Goal: Information Seeking & Learning: Learn about a topic

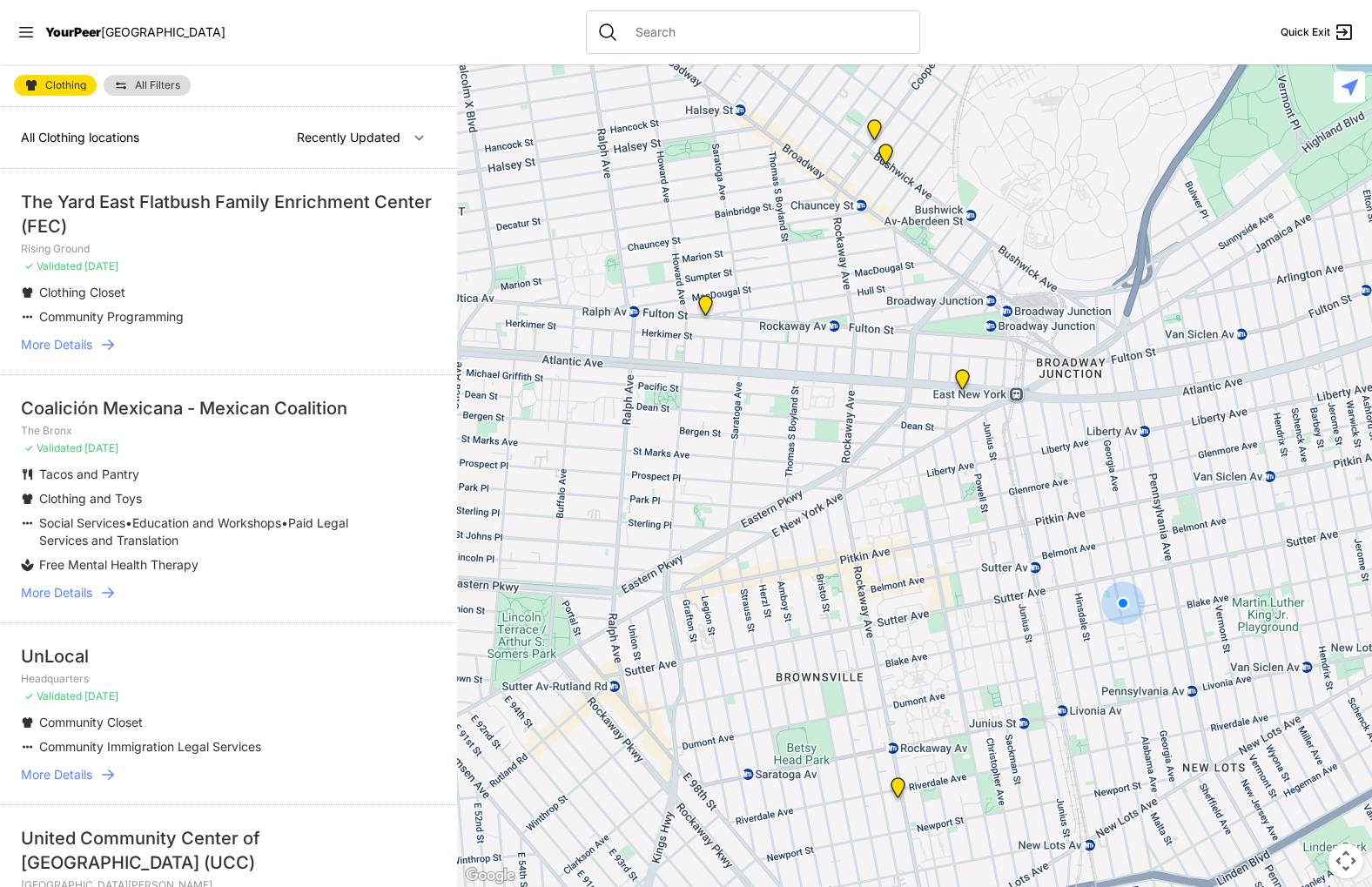
select select "nearby"
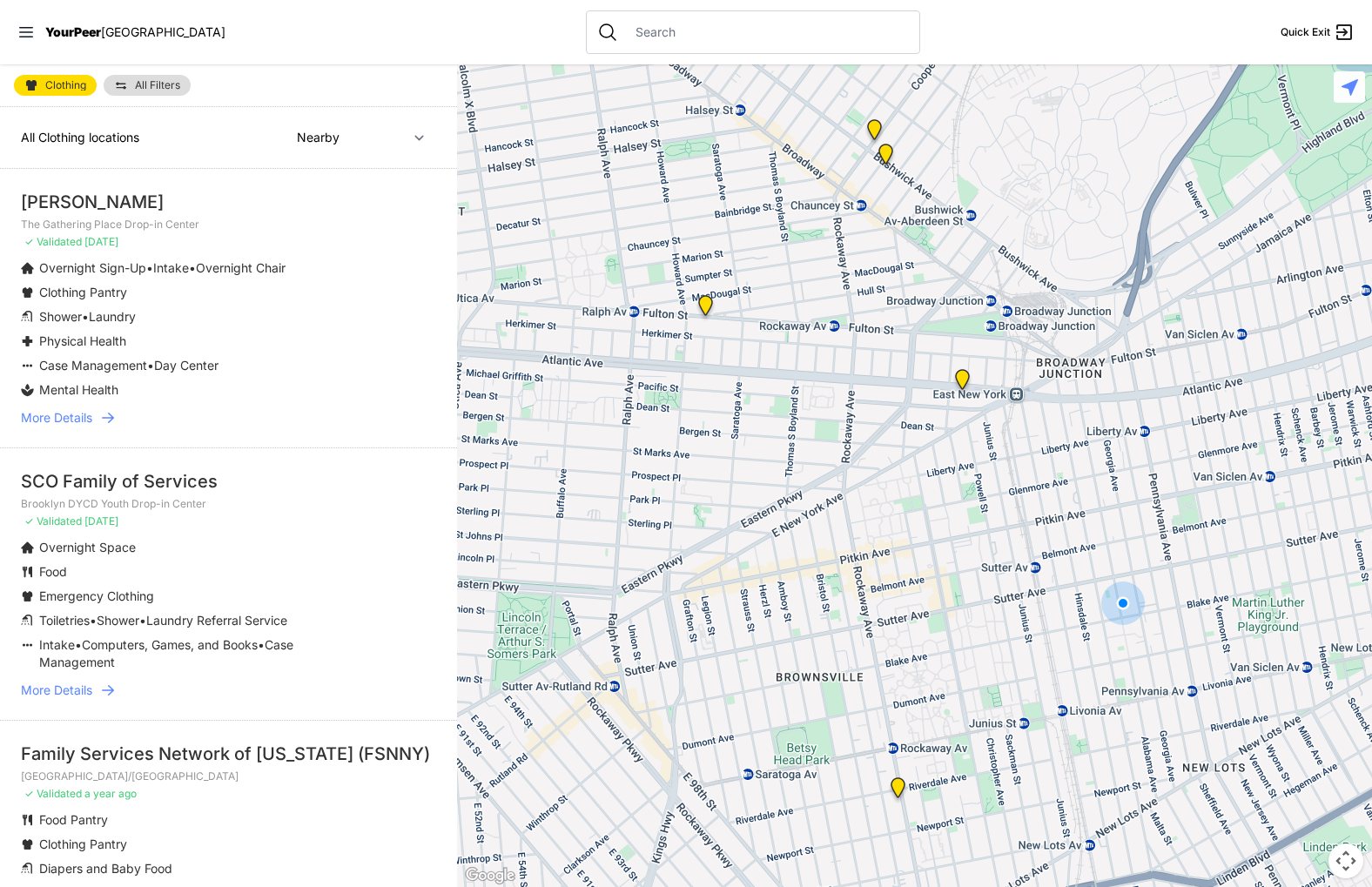
click at [94, 416] on link "More Details" at bounding box center [229, 418] width 415 height 18
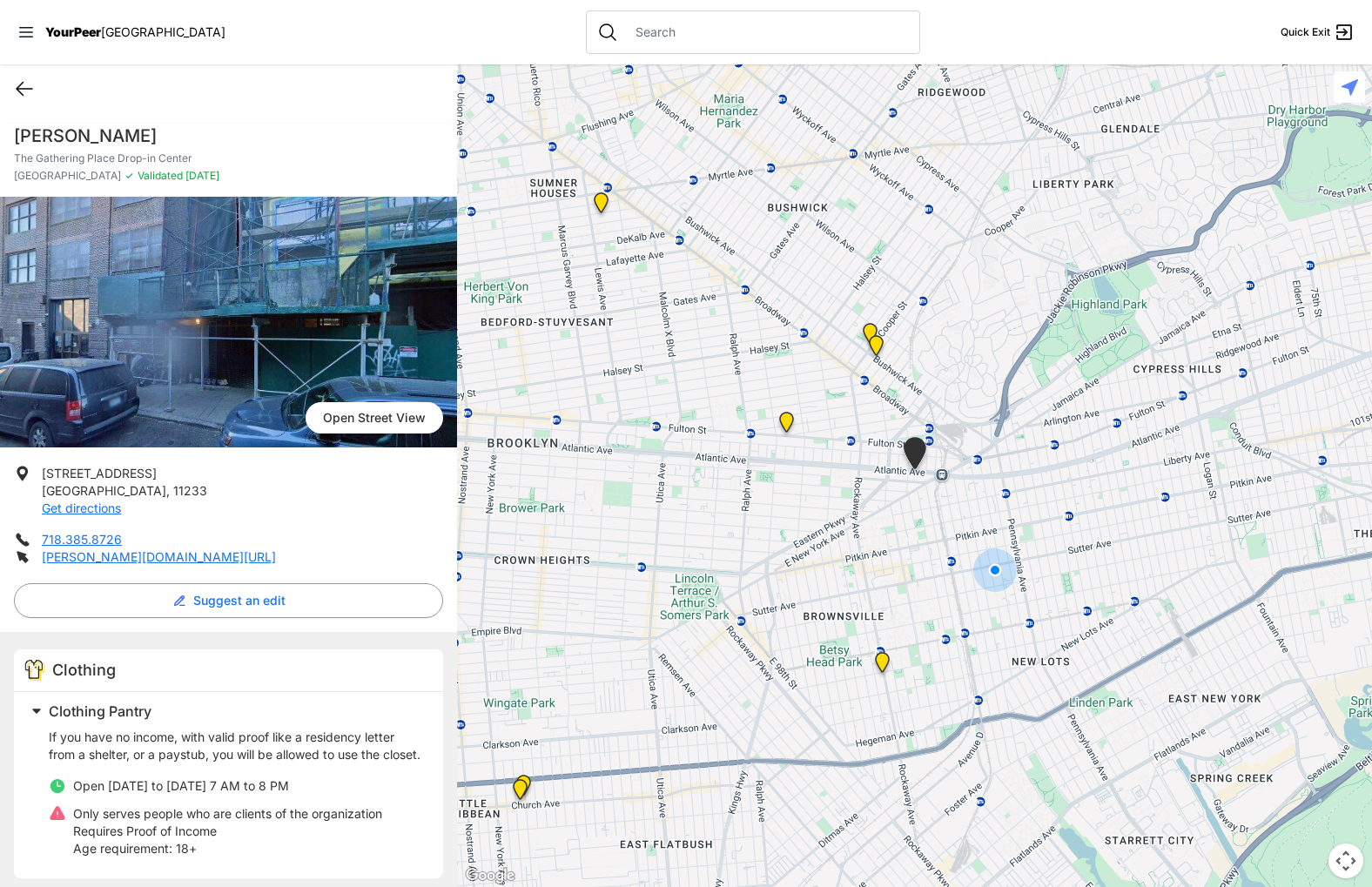
click at [27, 95] on icon at bounding box center [24, 88] width 21 height 21
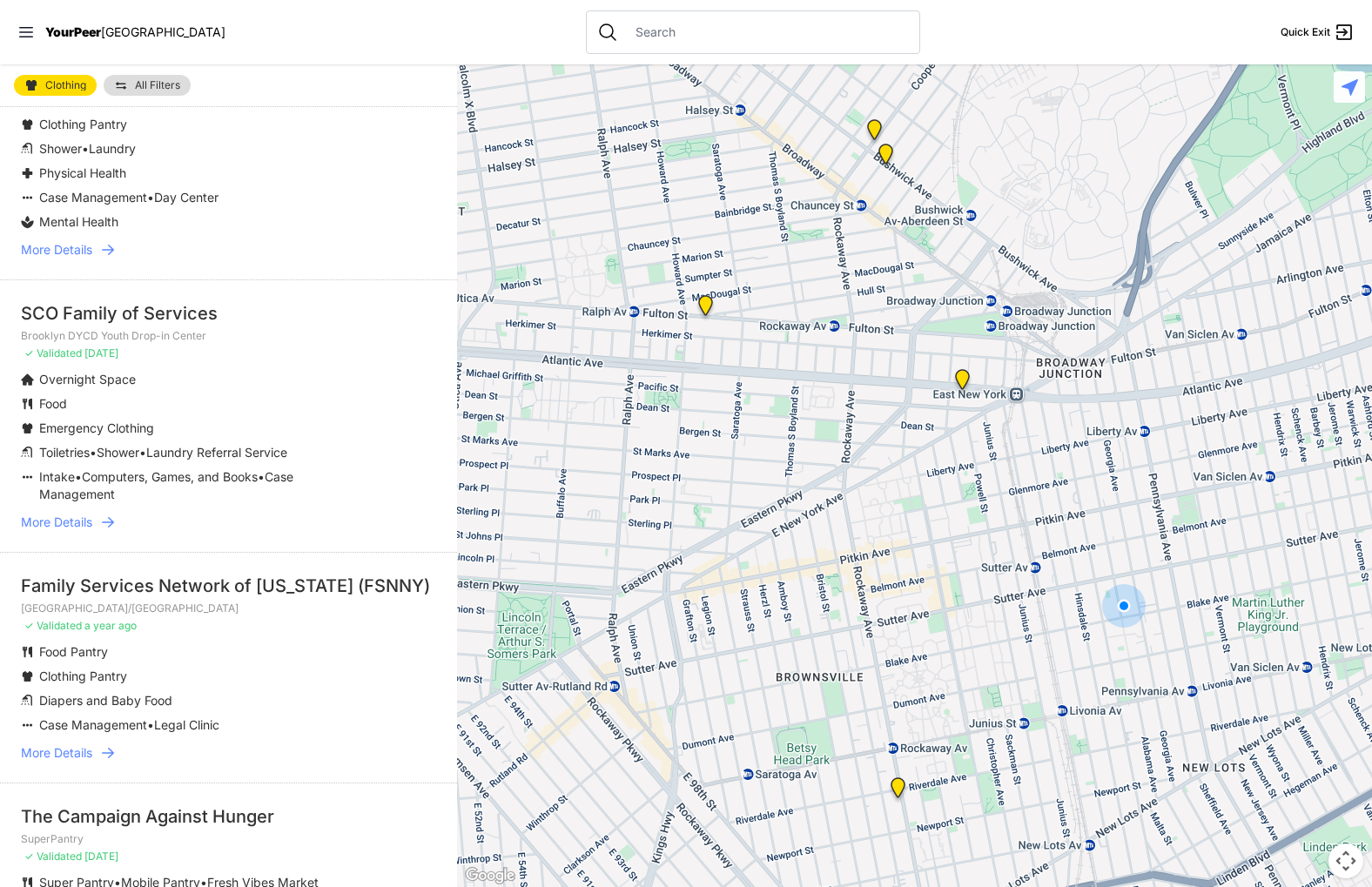
scroll to position [170, 0]
click at [72, 513] on span "More Details" at bounding box center [56, 520] width 71 height 18
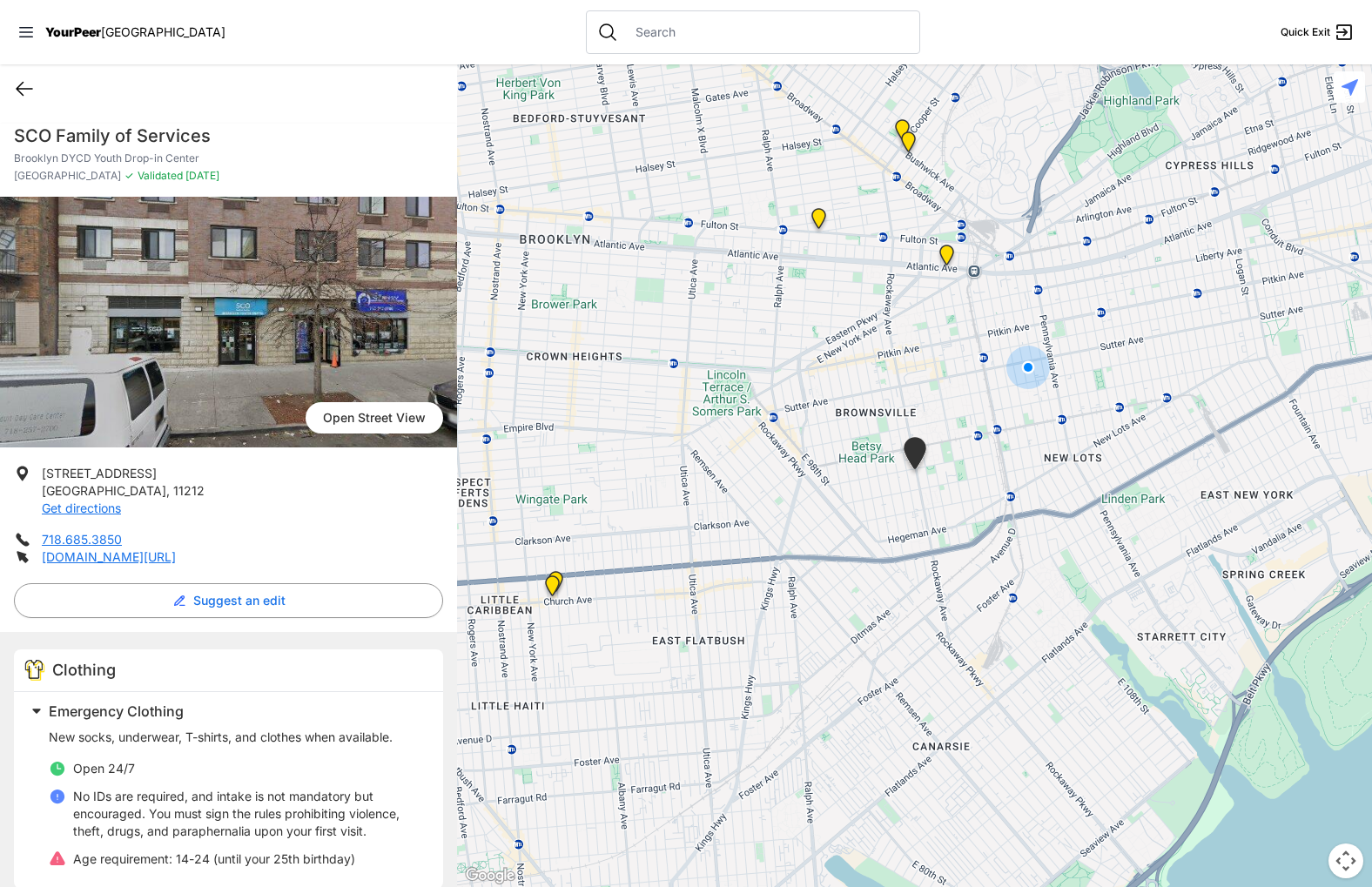
click at [23, 92] on icon at bounding box center [24, 88] width 21 height 21
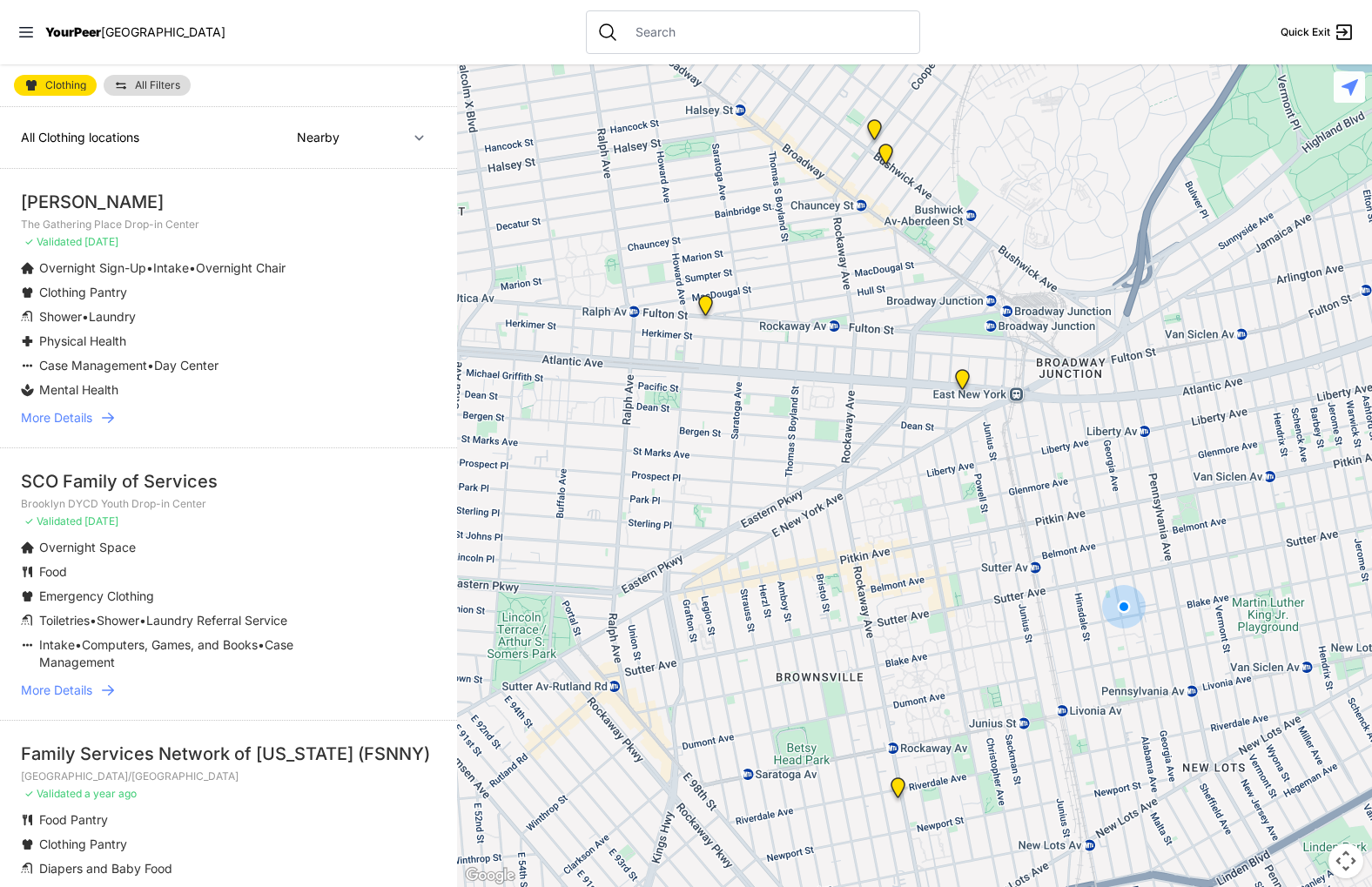
click at [81, 413] on span "More Details" at bounding box center [56, 418] width 71 height 18
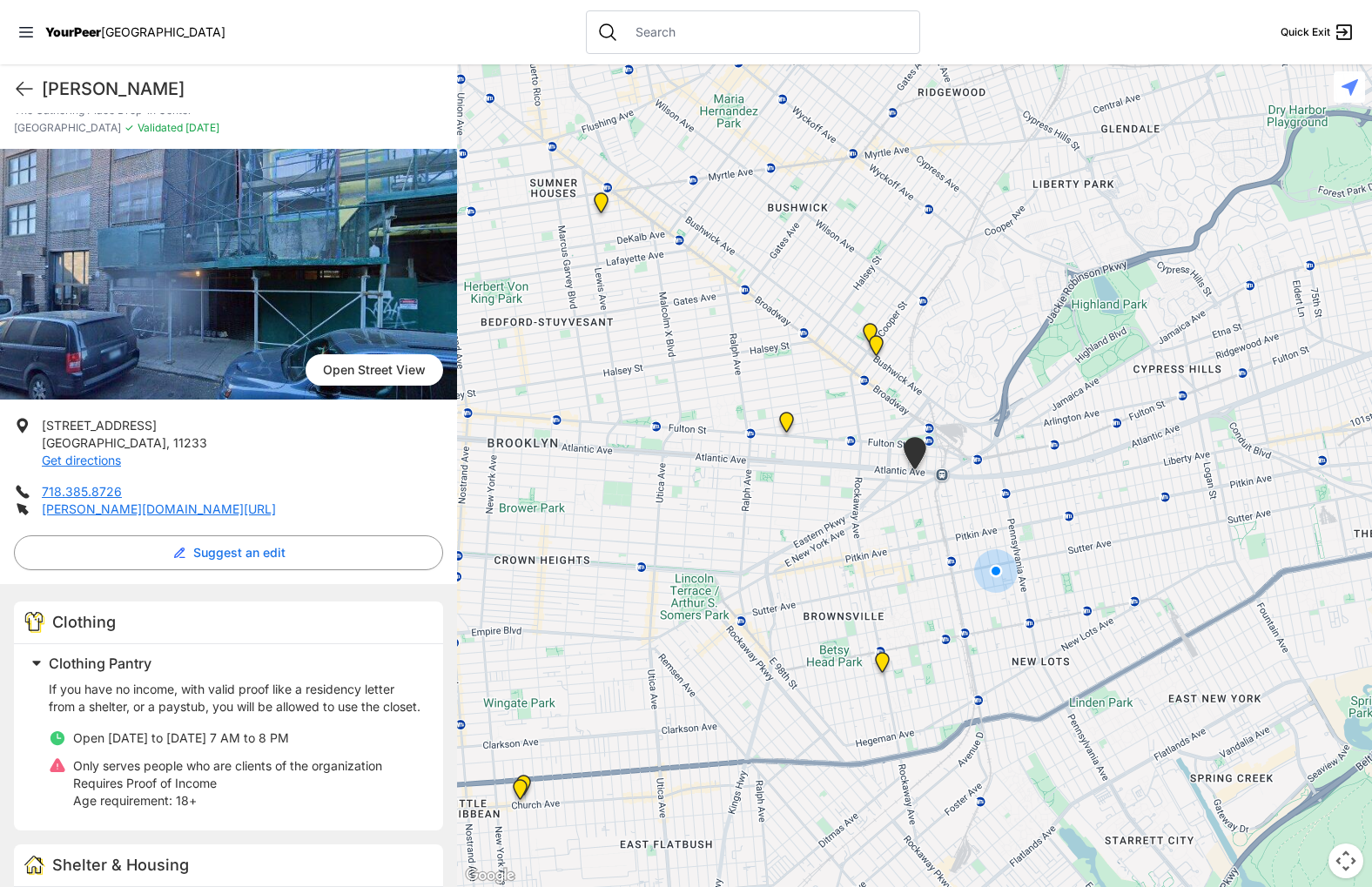
scroll to position [34, 0]
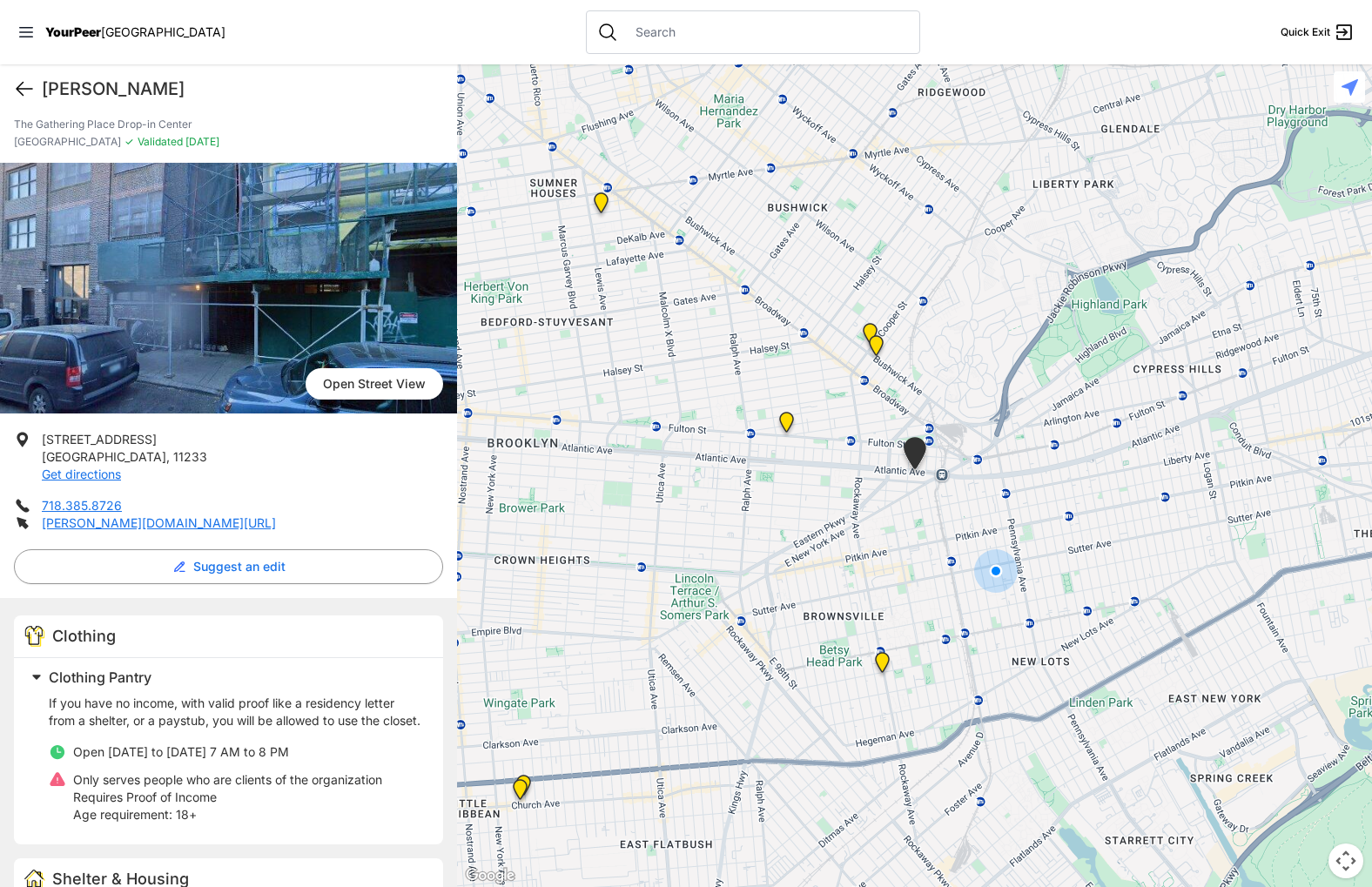
click at [23, 91] on icon at bounding box center [24, 88] width 21 height 21
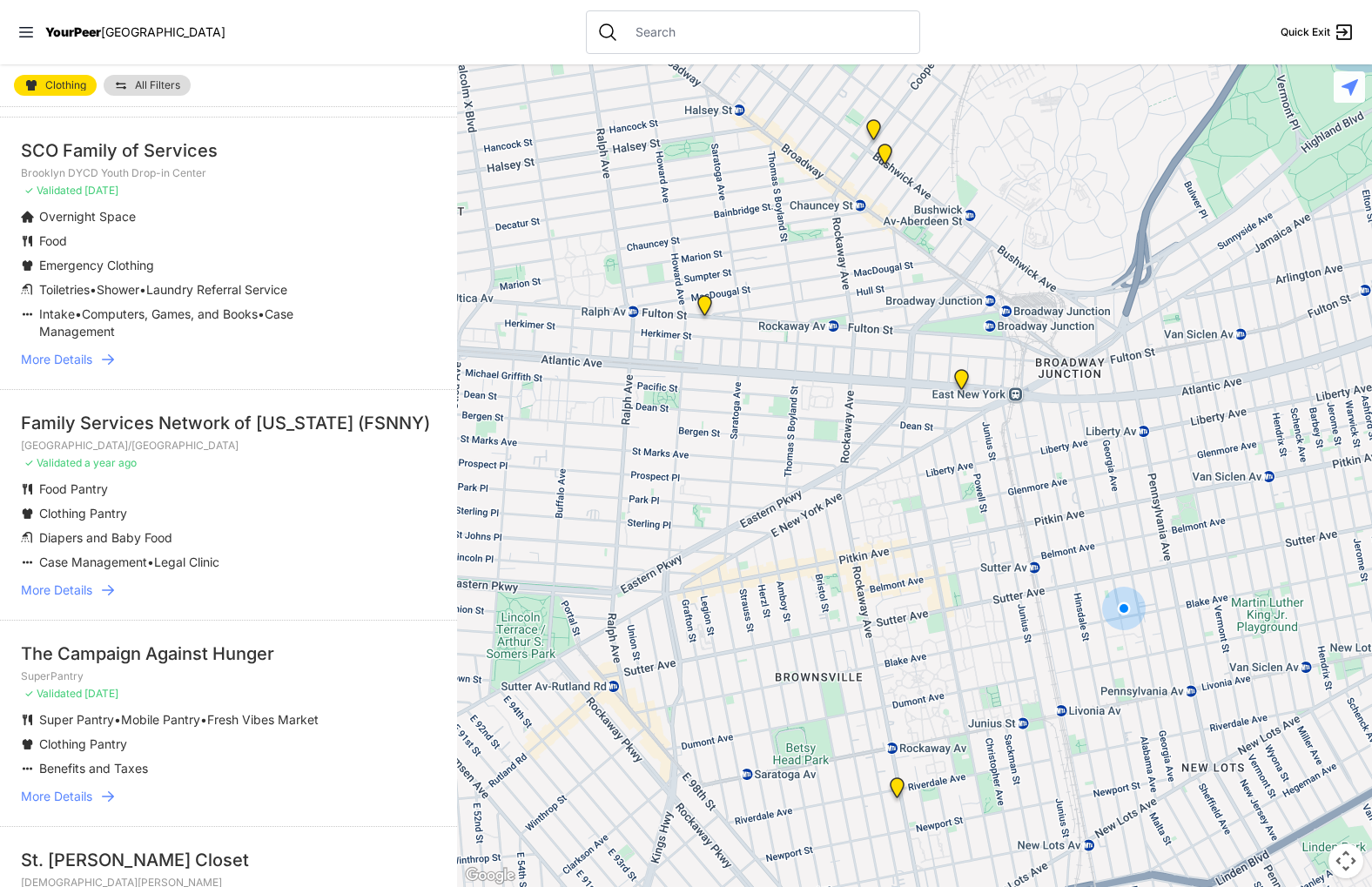
scroll to position [334, 0]
click at [78, 584] on span "More Details" at bounding box center [56, 586] width 71 height 18
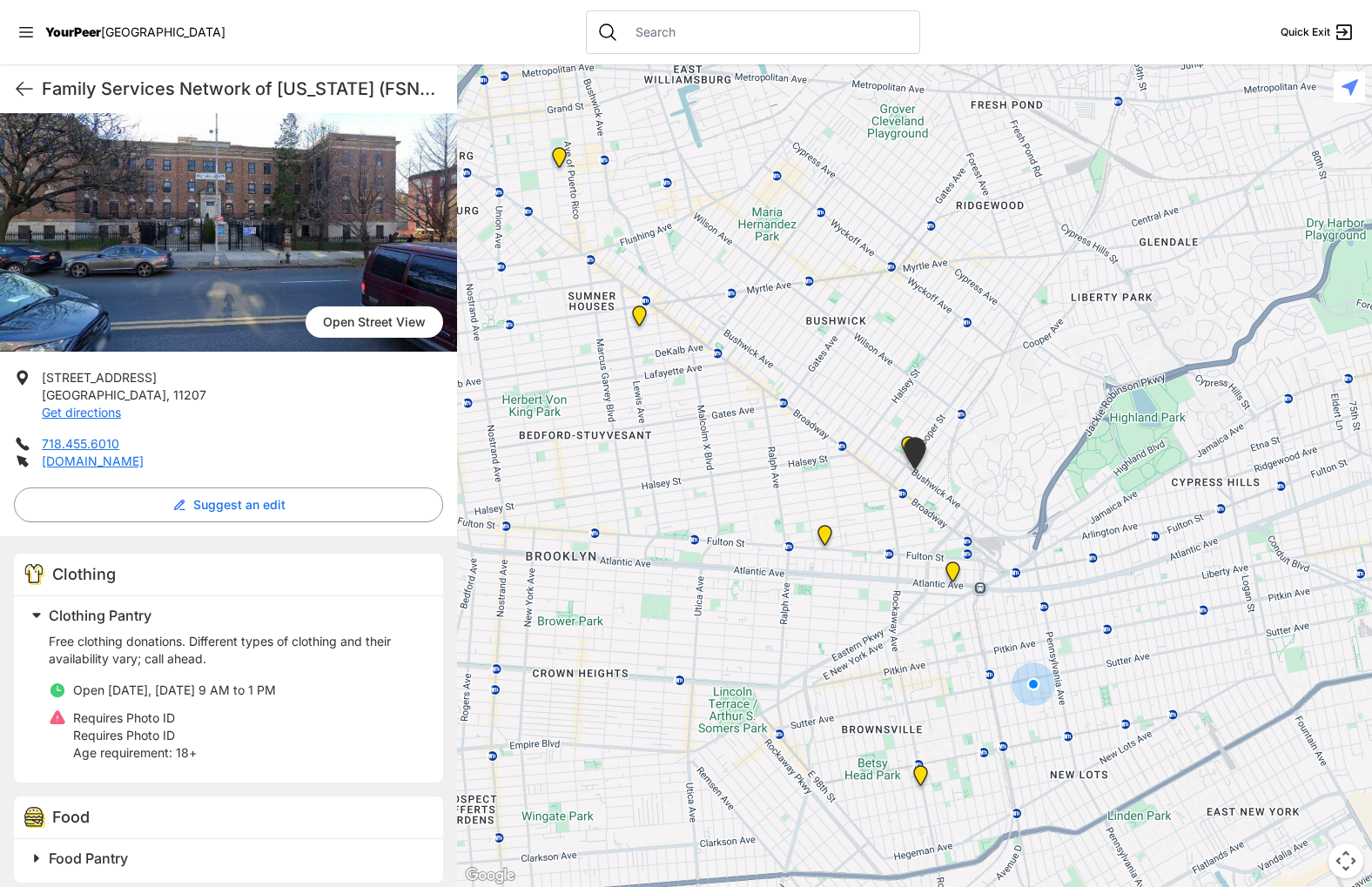
scroll to position [82, 0]
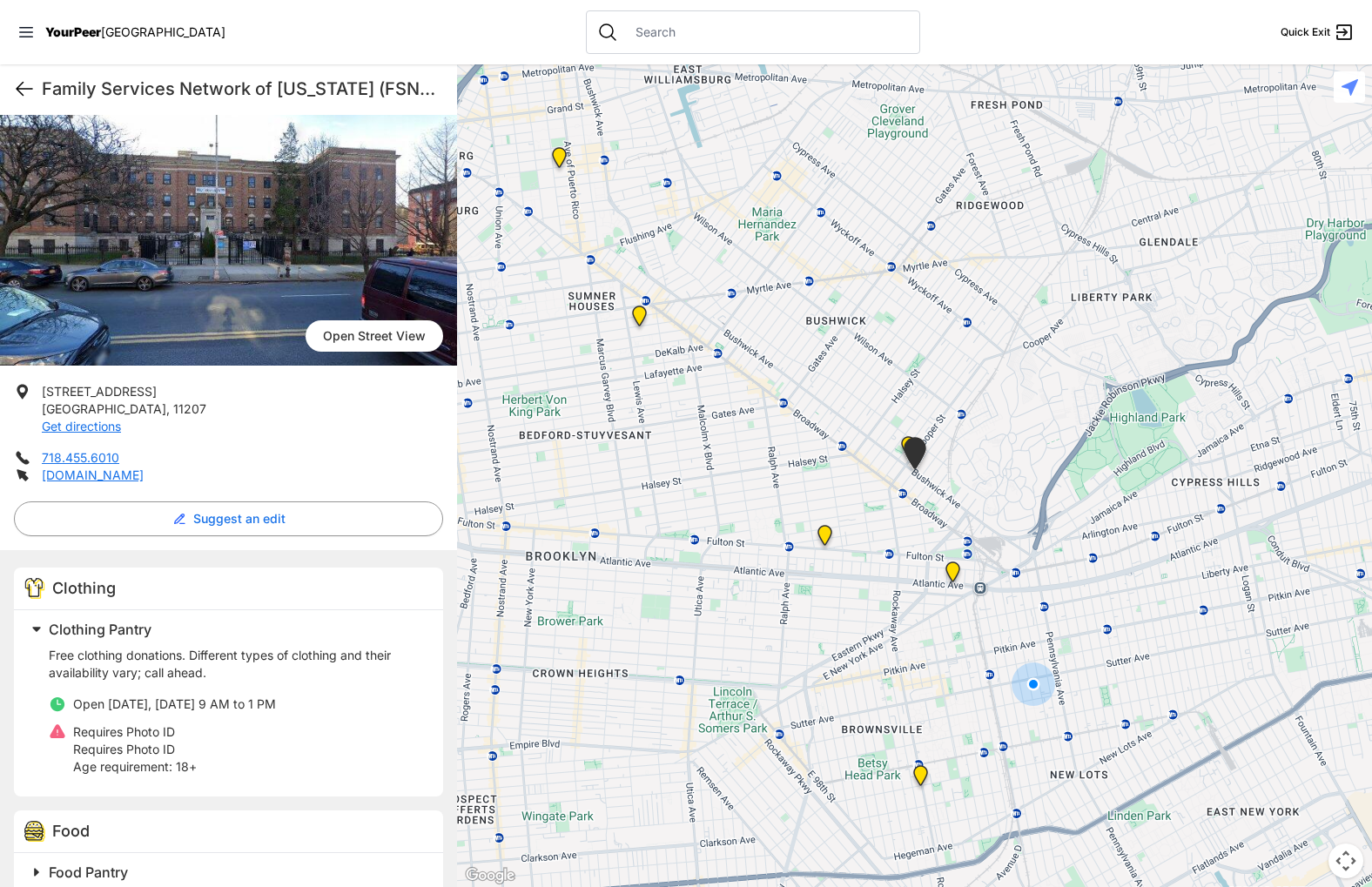
click at [18, 91] on icon at bounding box center [25, 89] width 16 height 13
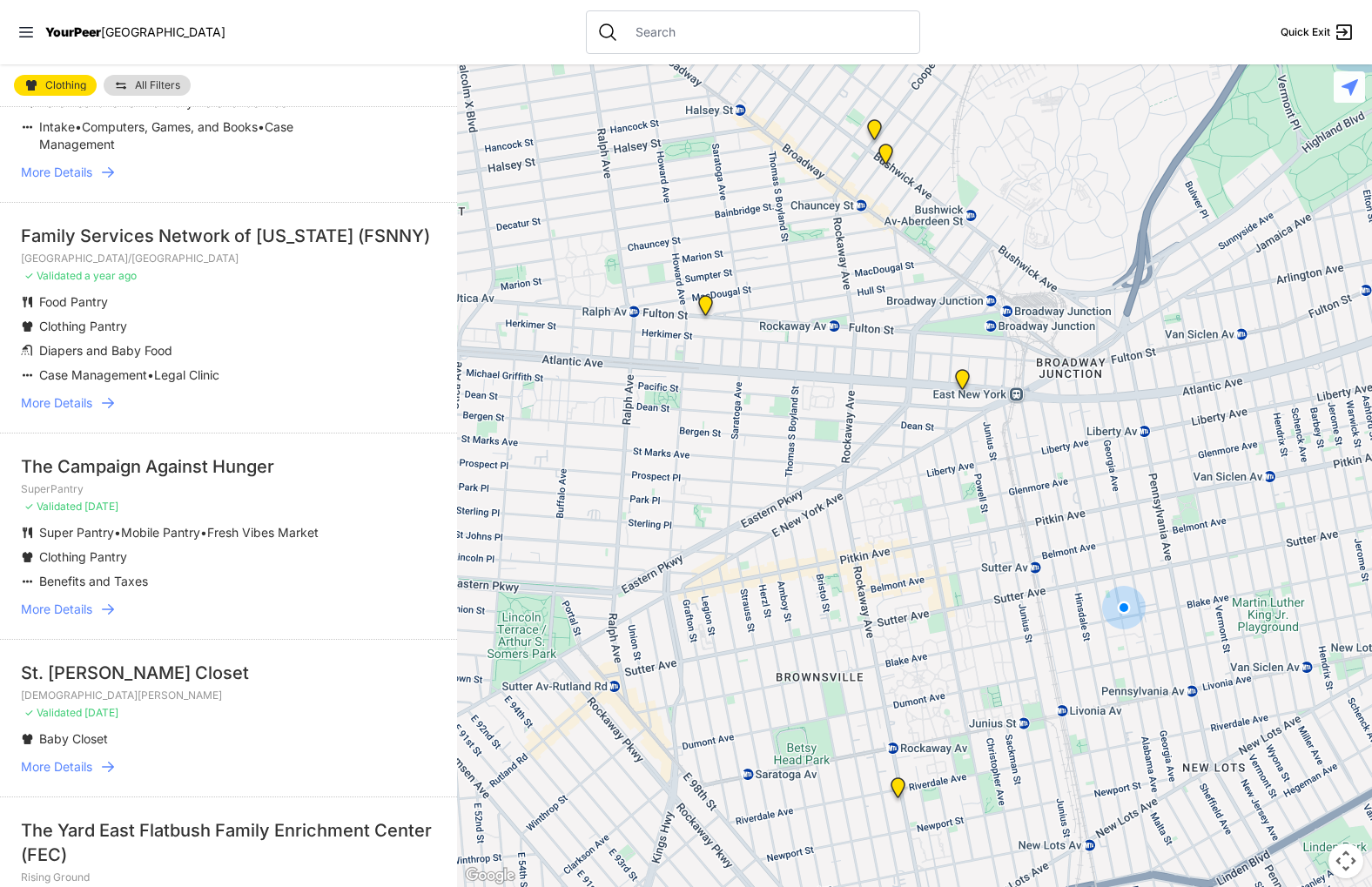
scroll to position [525, 0]
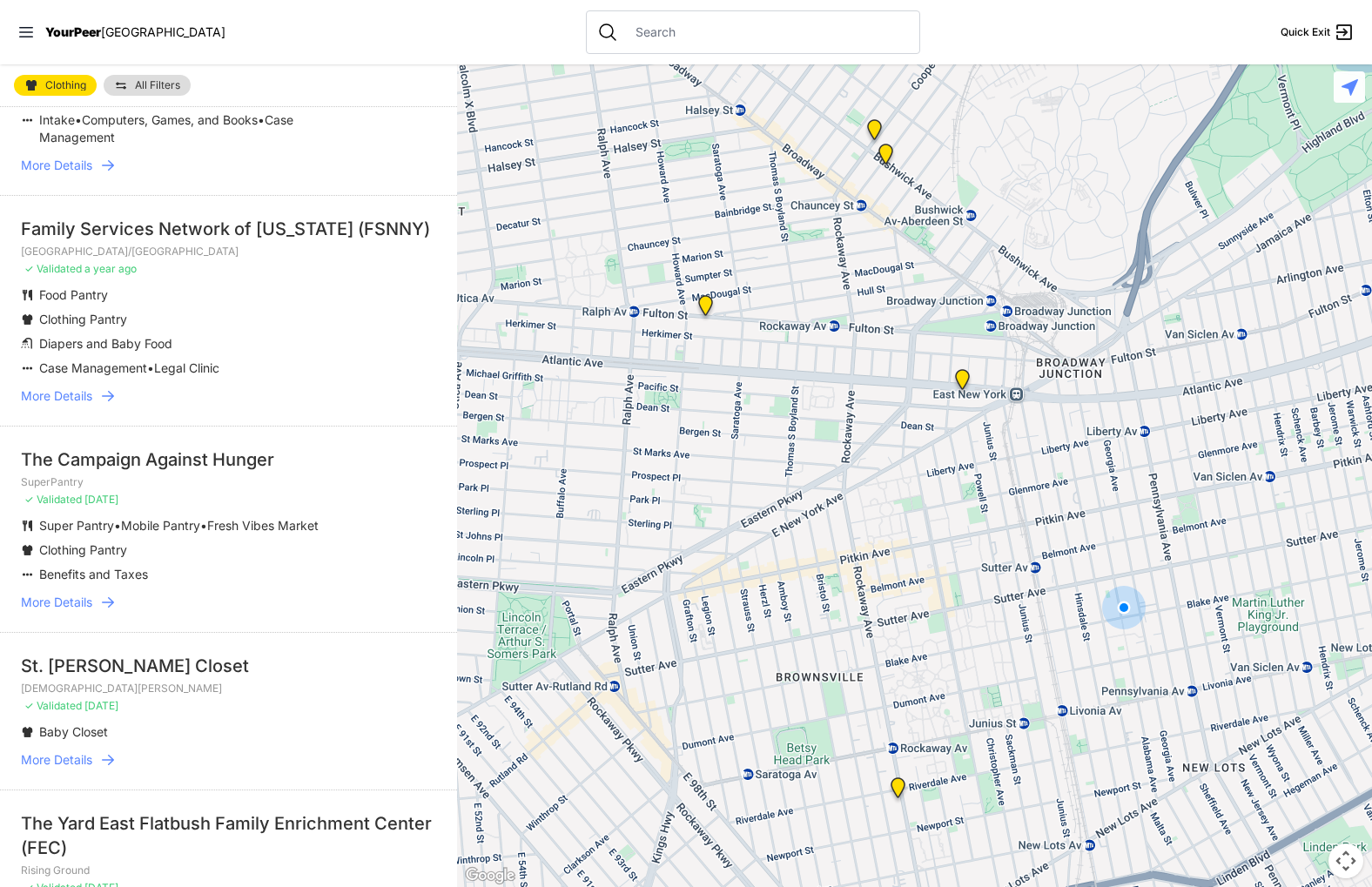
click at [62, 602] on span "More Details" at bounding box center [56, 602] width 71 height 18
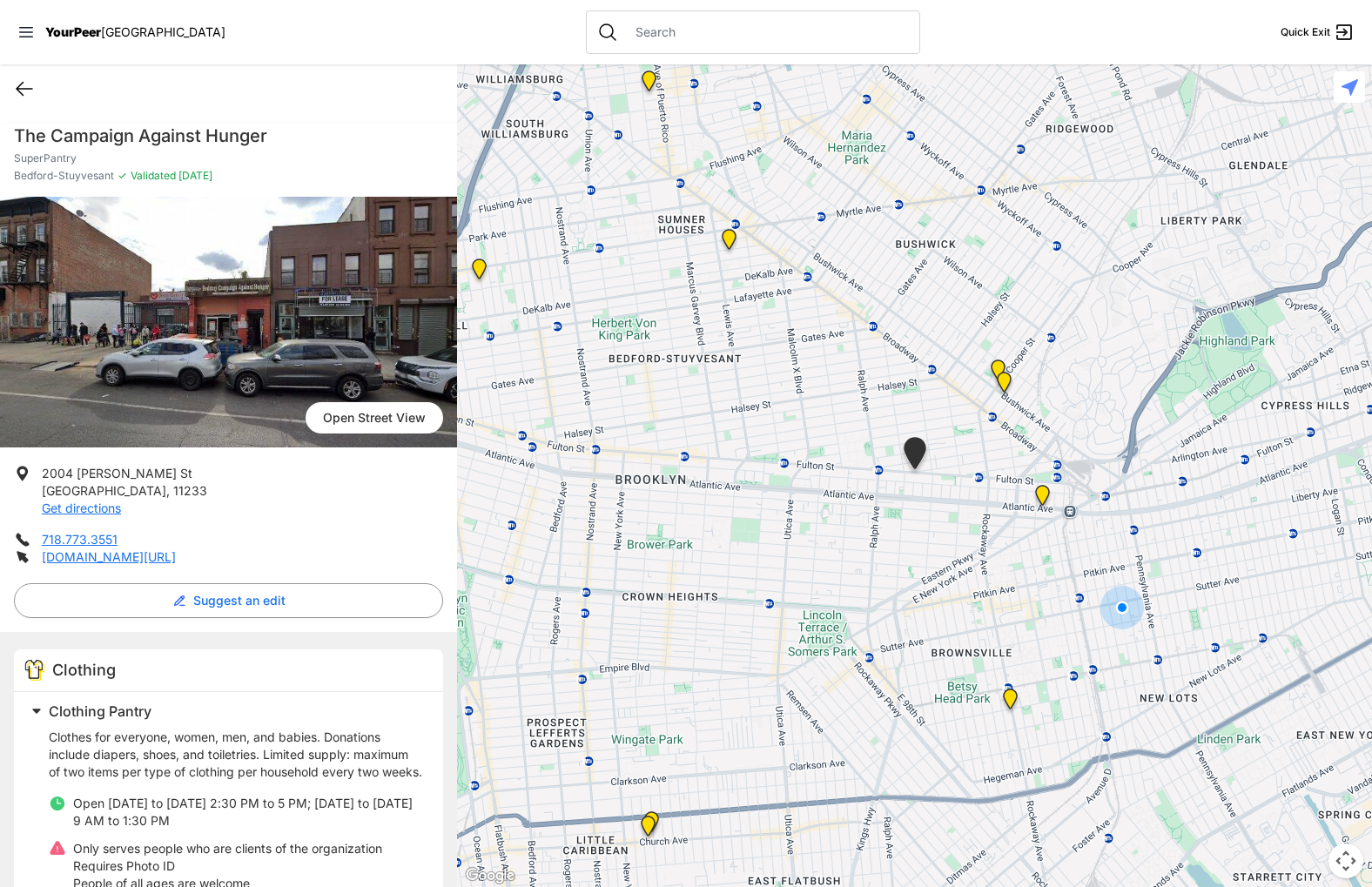
click at [29, 90] on icon at bounding box center [24, 88] width 21 height 21
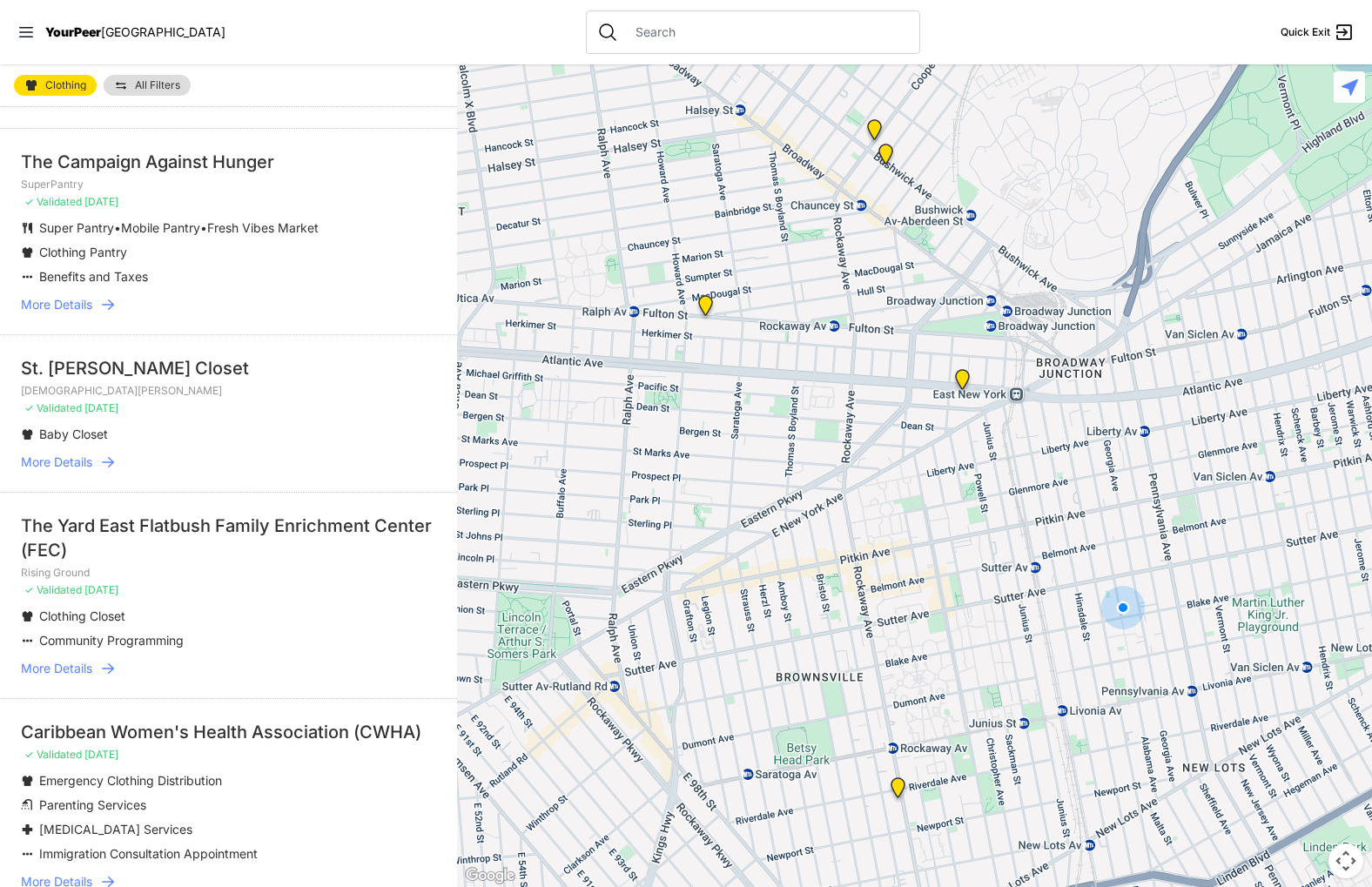
scroll to position [824, 0]
click at [88, 671] on span "More Details" at bounding box center [56, 666] width 71 height 18
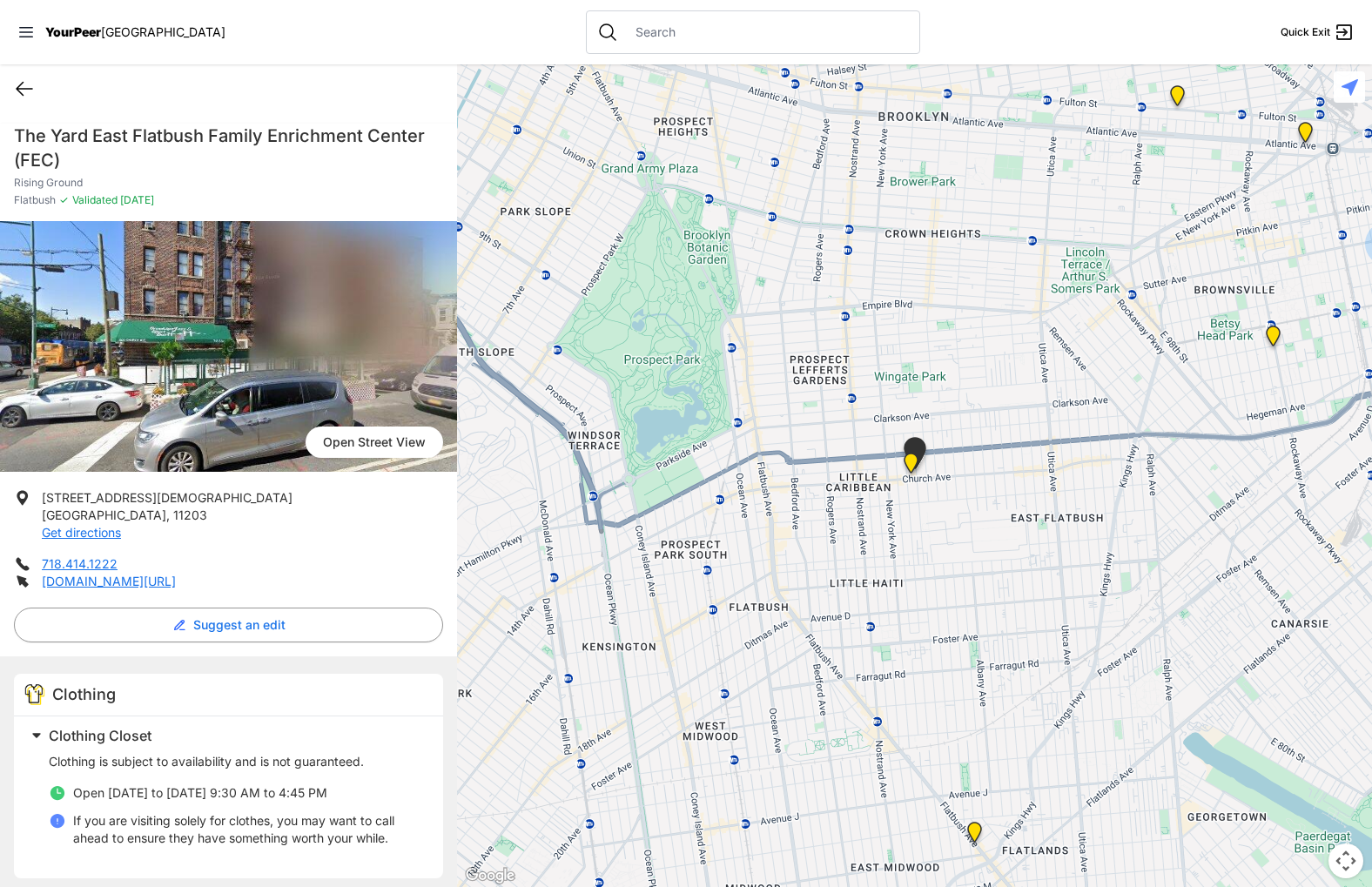
click at [25, 93] on icon at bounding box center [24, 88] width 21 height 21
